Goal: Entertainment & Leisure: Consume media (video, audio)

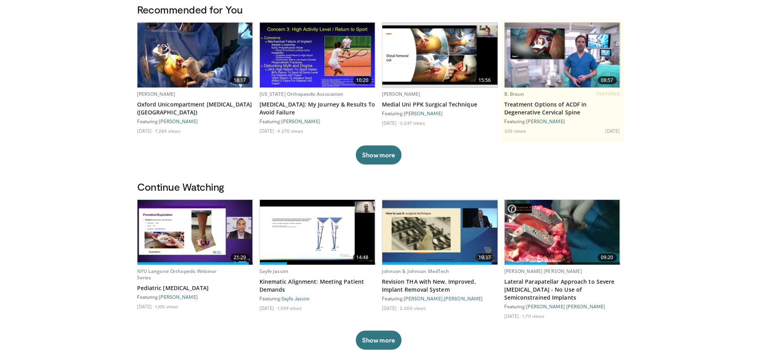
scroll to position [80, 0]
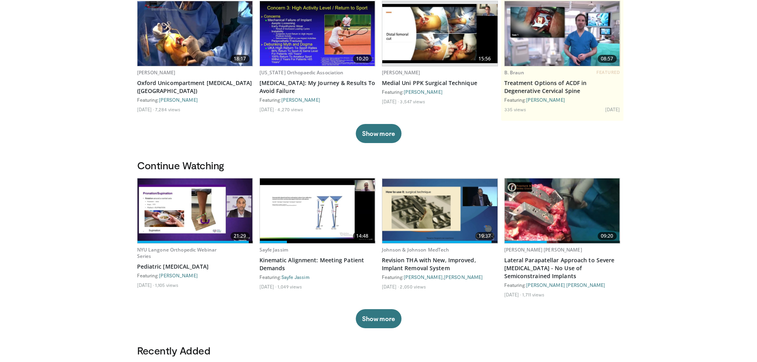
click at [574, 227] on img at bounding box center [562, 211] width 115 height 65
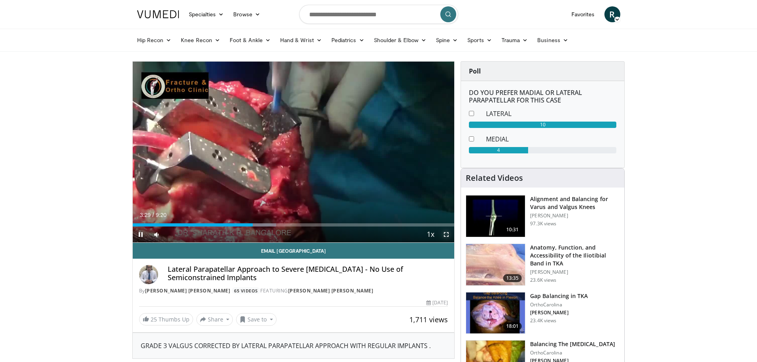
click at [450, 233] on span "Video Player" at bounding box center [447, 235] width 16 height 16
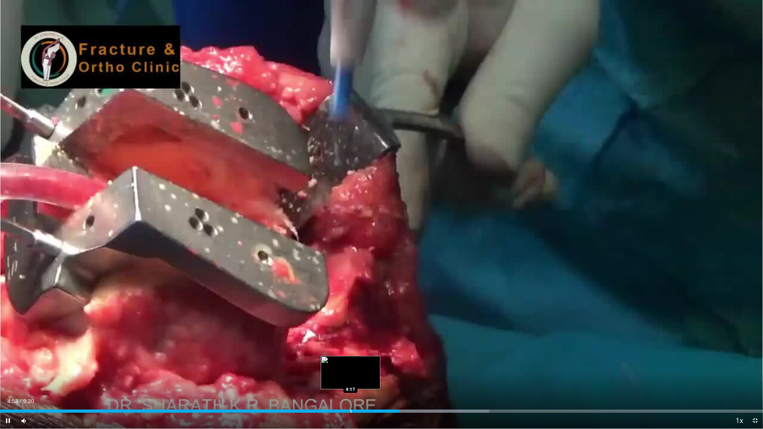
click at [351, 362] on div "Progress Bar" at bounding box center [351, 411] width 1 height 3
click at [359, 362] on div "Progress Bar" at bounding box center [359, 411] width 1 height 3
click at [367, 362] on div "Progress Bar" at bounding box center [367, 411] width 1 height 3
click at [375, 362] on div "Progress Bar" at bounding box center [375, 411] width 1 height 3
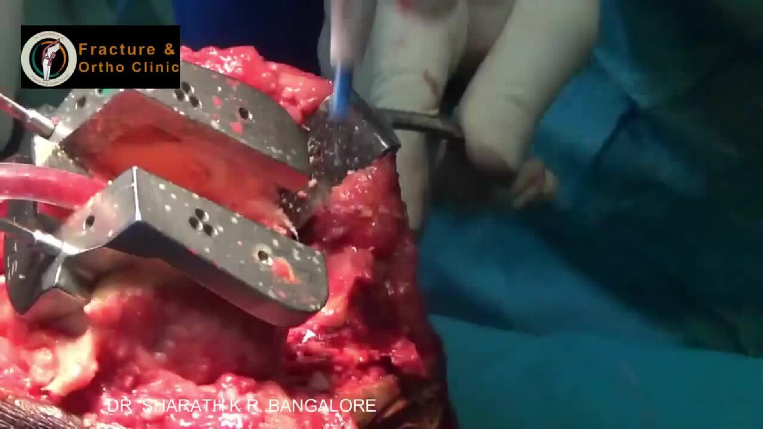
click at [382, 362] on div "10 seconds Tap to unmute" at bounding box center [381, 214] width 763 height 429
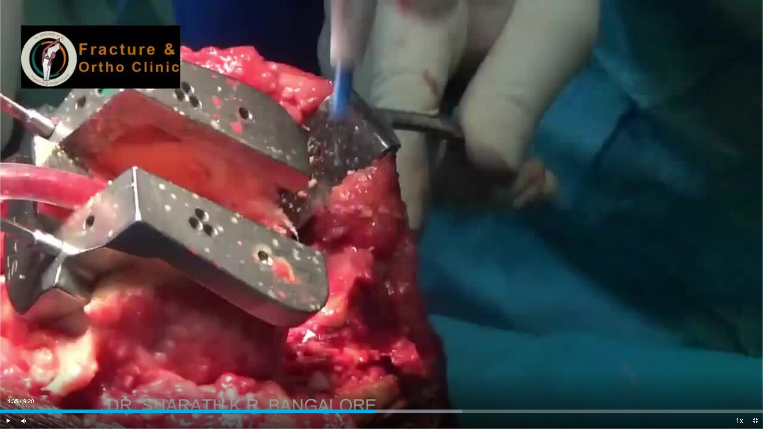
click at [383, 362] on div "Current Time 4:35 / Duration 9:20 Play Skip Backward Skip Forward Mute 31% Load…" at bounding box center [381, 421] width 763 height 16
click at [388, 362] on div "Progress Bar" at bounding box center [388, 411] width 1 height 3
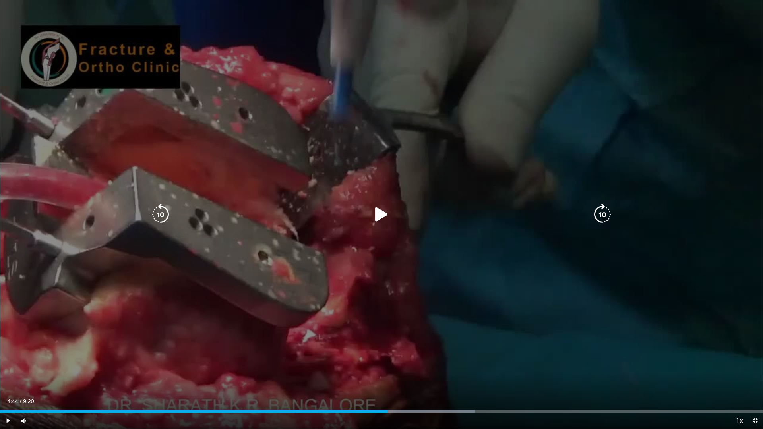
click at [380, 206] on icon "Video Player" at bounding box center [382, 215] width 22 height 22
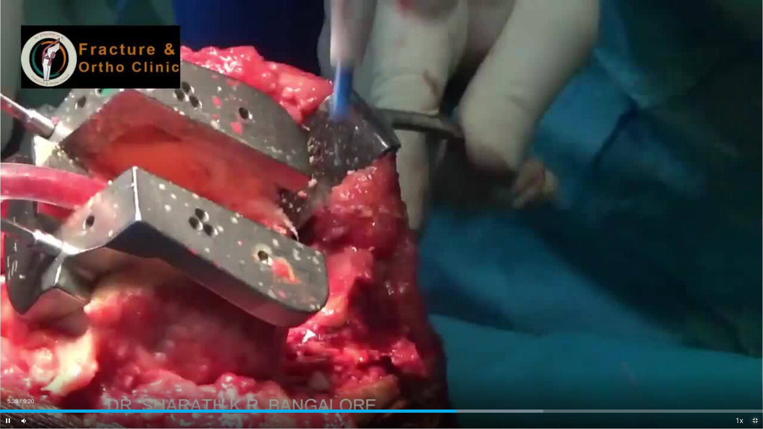
click at [755, 362] on span "Video Player" at bounding box center [755, 421] width 16 height 16
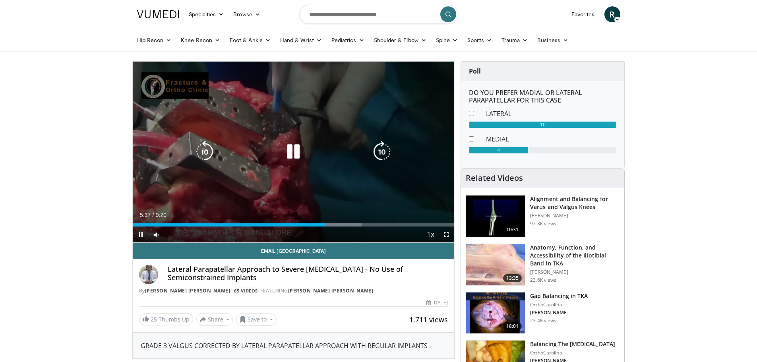
click at [290, 149] on icon "Video Player" at bounding box center [293, 152] width 22 height 22
